Goal: Complete application form

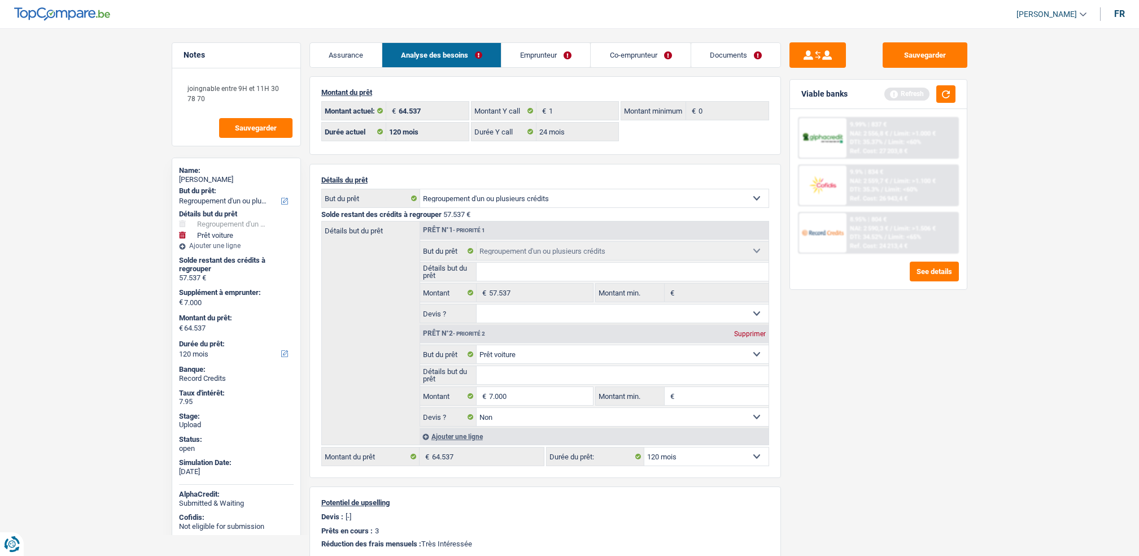
select select "refinancing"
select select "car"
select select "120"
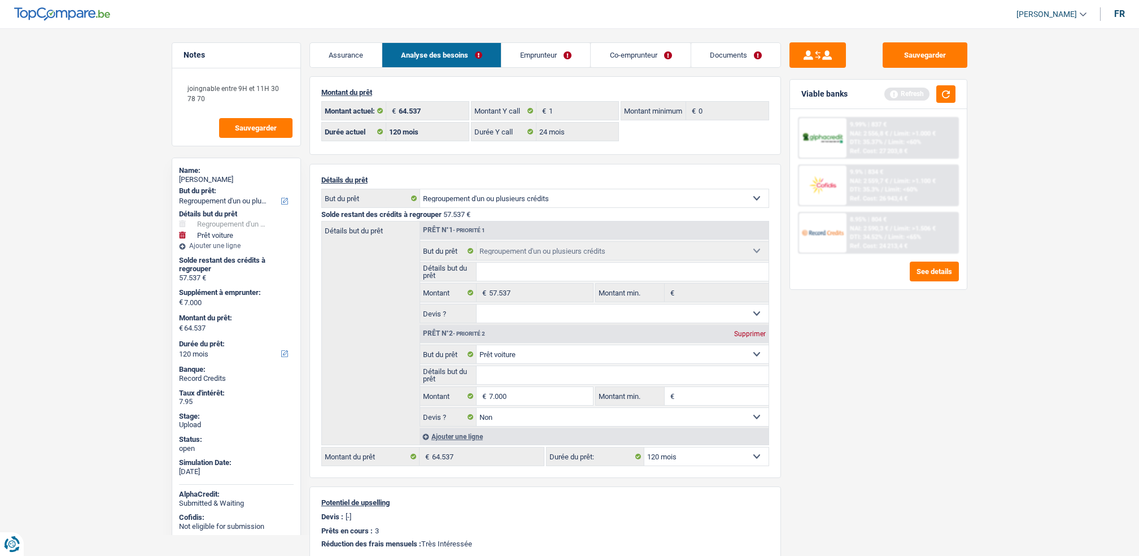
select select "24"
select select "refinancing"
select select "car"
select select "false"
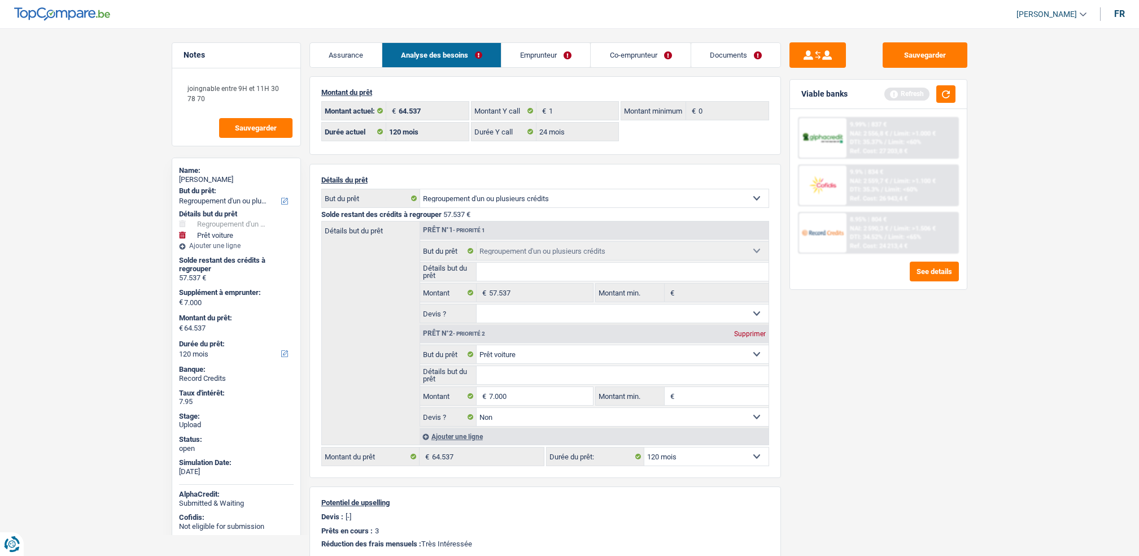
select select "120"
click at [475, 60] on link "Emprunteur" at bounding box center [473, 55] width 89 height 24
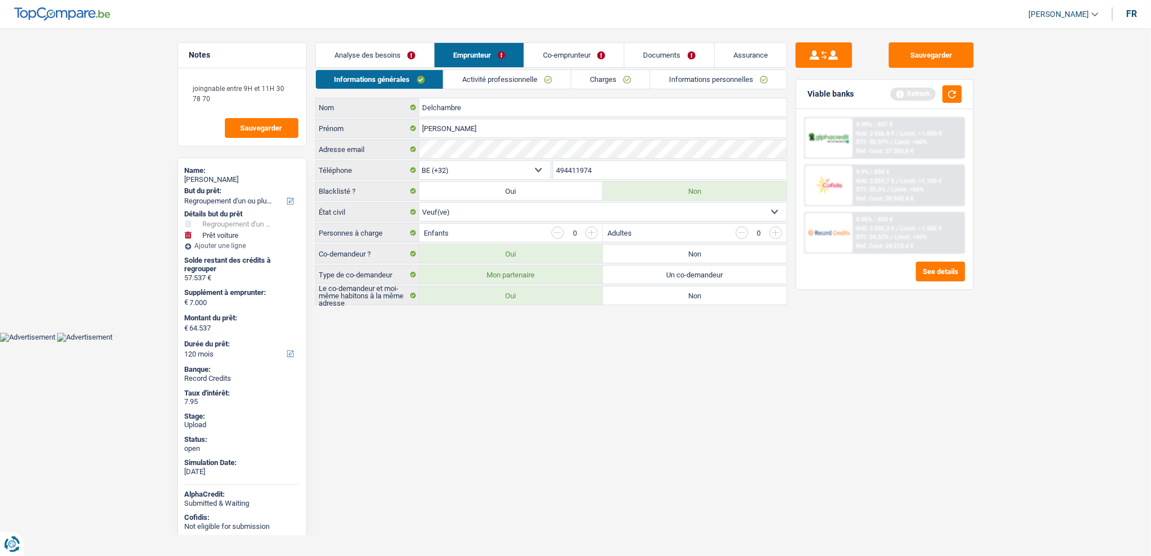
click at [595, 66] on link "Co-emprunteur" at bounding box center [573, 55] width 99 height 24
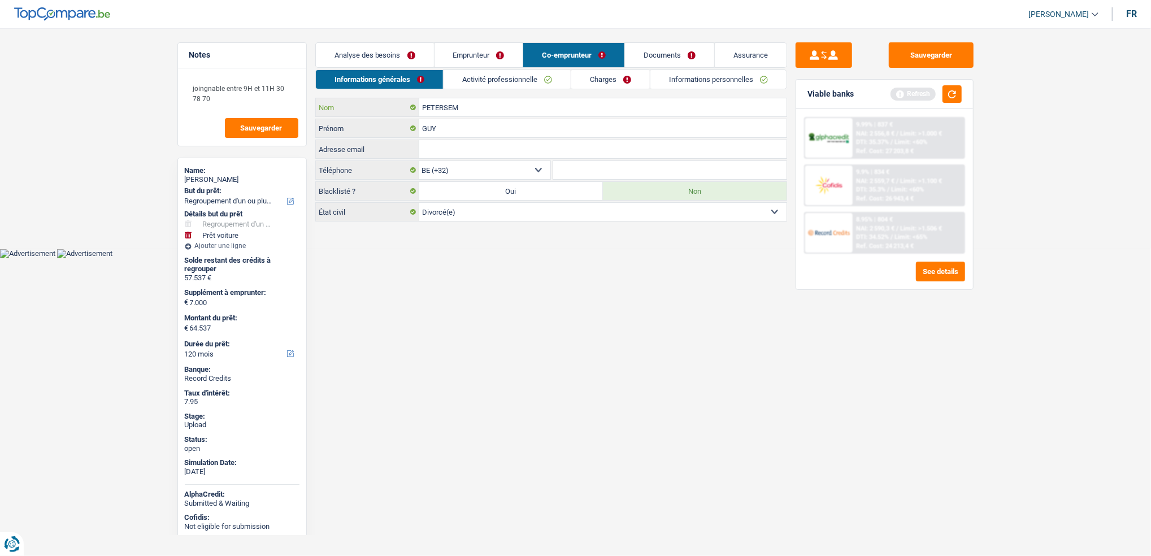
click at [476, 102] on input "PETERSEM" at bounding box center [602, 107] width 367 height 18
click at [480, 105] on input "PETERSEM" at bounding box center [602, 107] width 367 height 18
click at [466, 136] on input "GUY" at bounding box center [602, 128] width 367 height 18
click at [465, 136] on input "GUY" at bounding box center [602, 128] width 367 height 18
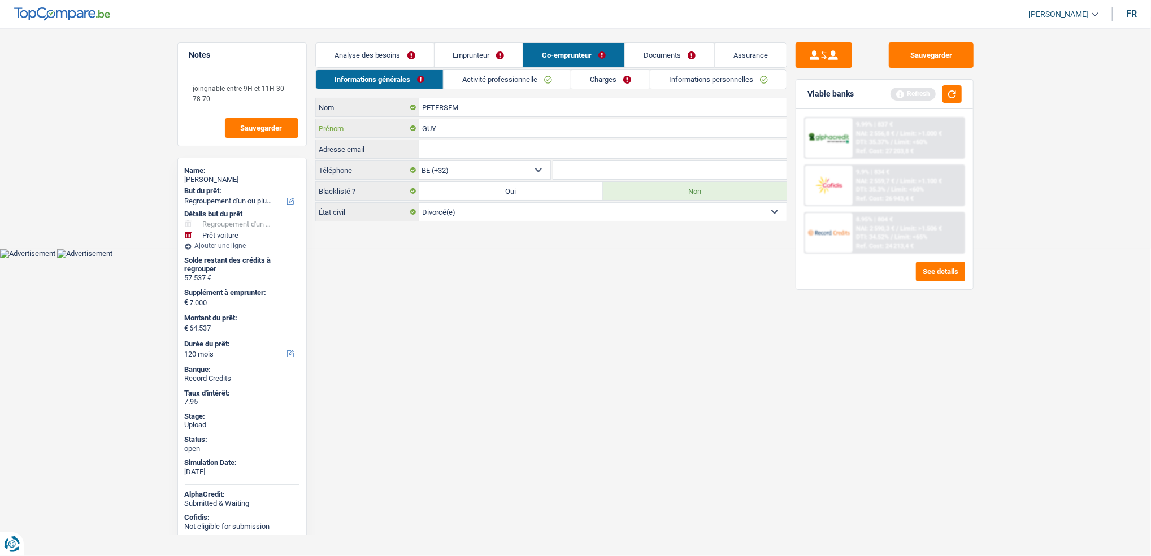
click at [465, 136] on input "GUY" at bounding box center [602, 128] width 367 height 18
click at [468, 53] on link "Emprunteur" at bounding box center [478, 55] width 89 height 24
